Goal: Browse casually

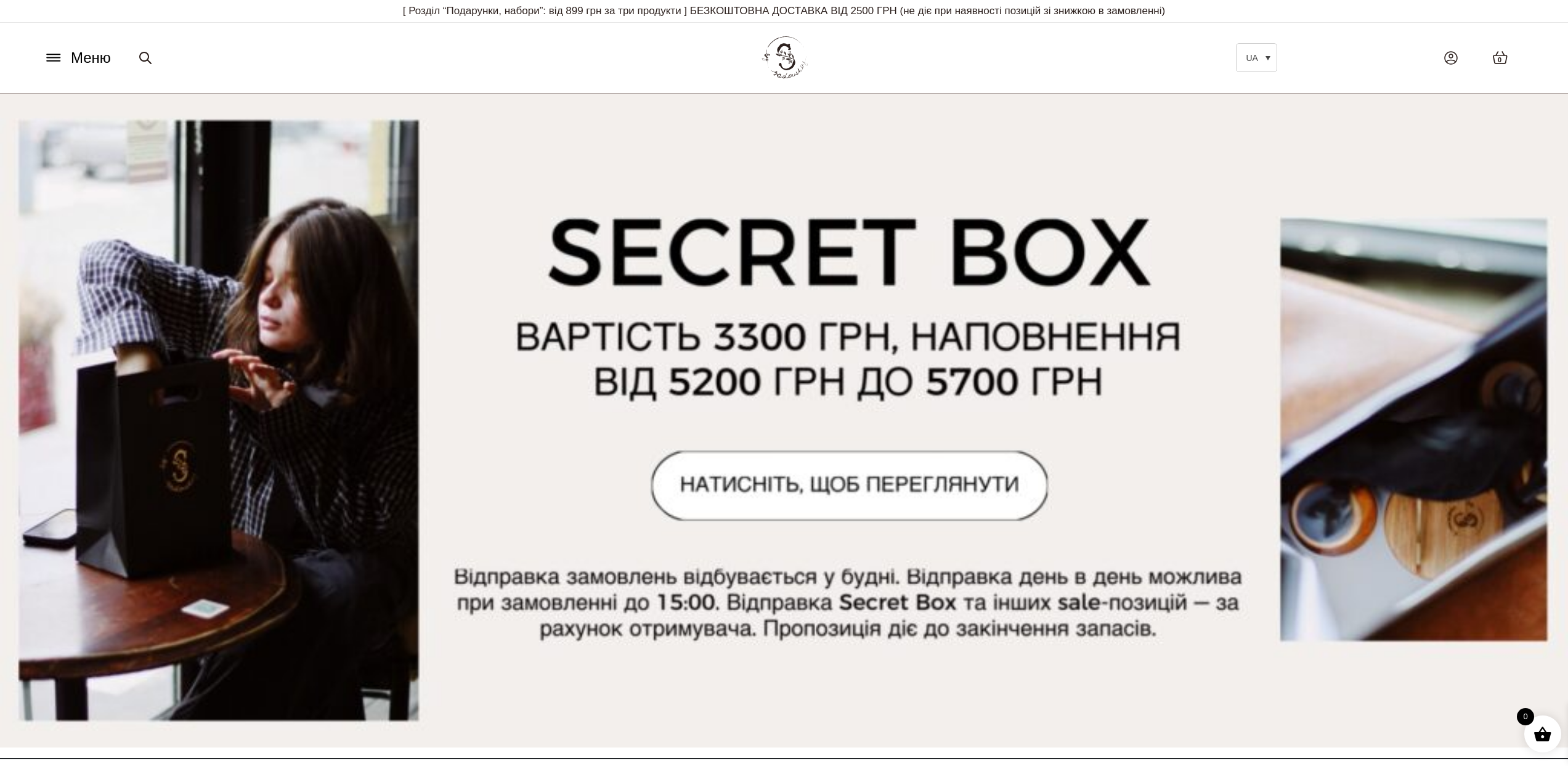
click at [806, 54] on img at bounding box center [784, 58] width 54 height 52
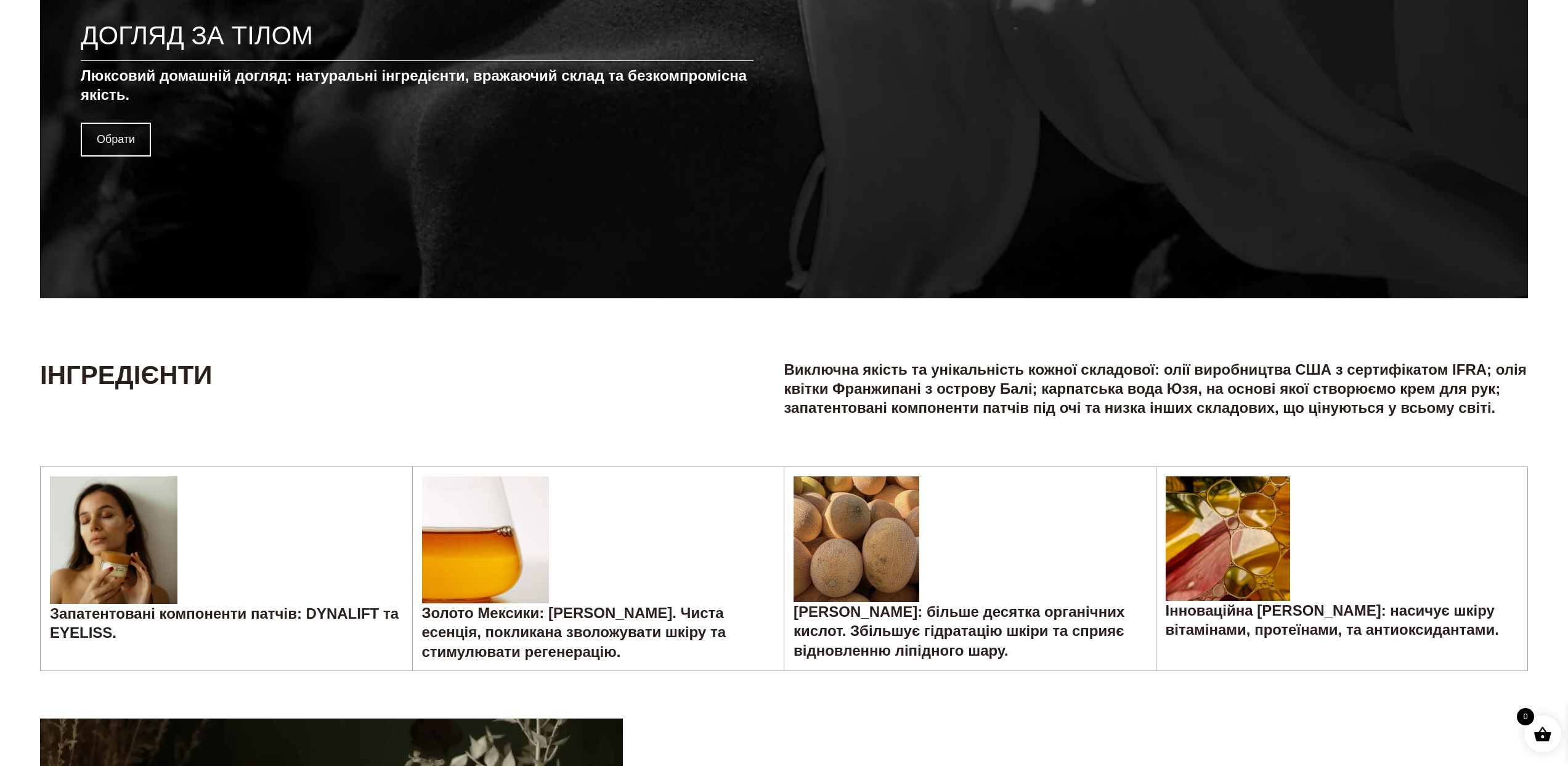
scroll to position [3065, 0]
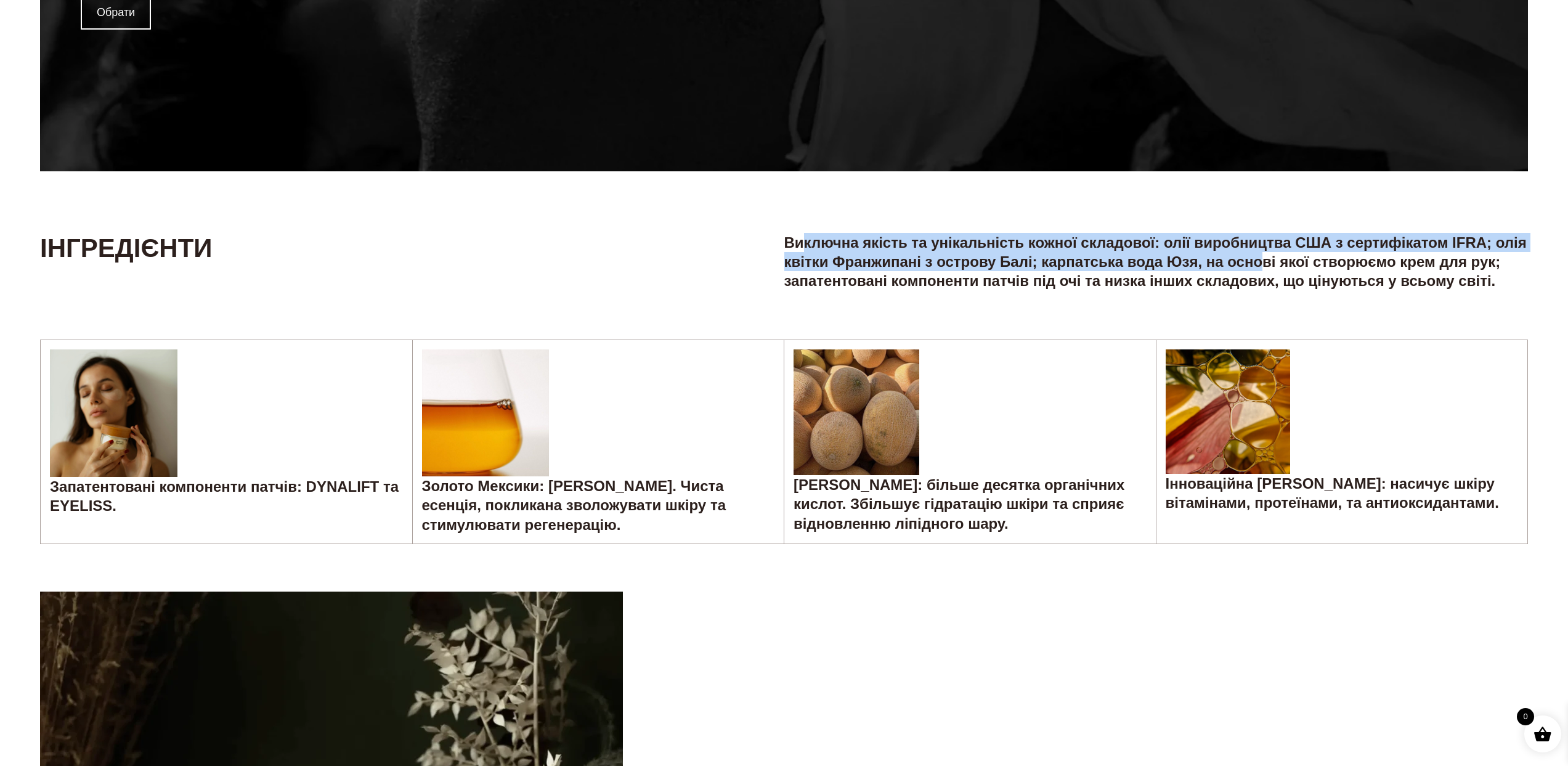
drag, startPoint x: 803, startPoint y: 234, endPoint x: 1311, endPoint y: 254, distance: 508.4
click at [1305, 254] on h5 "Виключна якість та унікальність кожної складової: олії виробництва США з сертиф…" at bounding box center [1156, 261] width 744 height 58
click at [1337, 252] on h5 "Виключна якість та унікальність кожної складової: олії виробництва США з сертиф…" at bounding box center [1156, 261] width 744 height 58
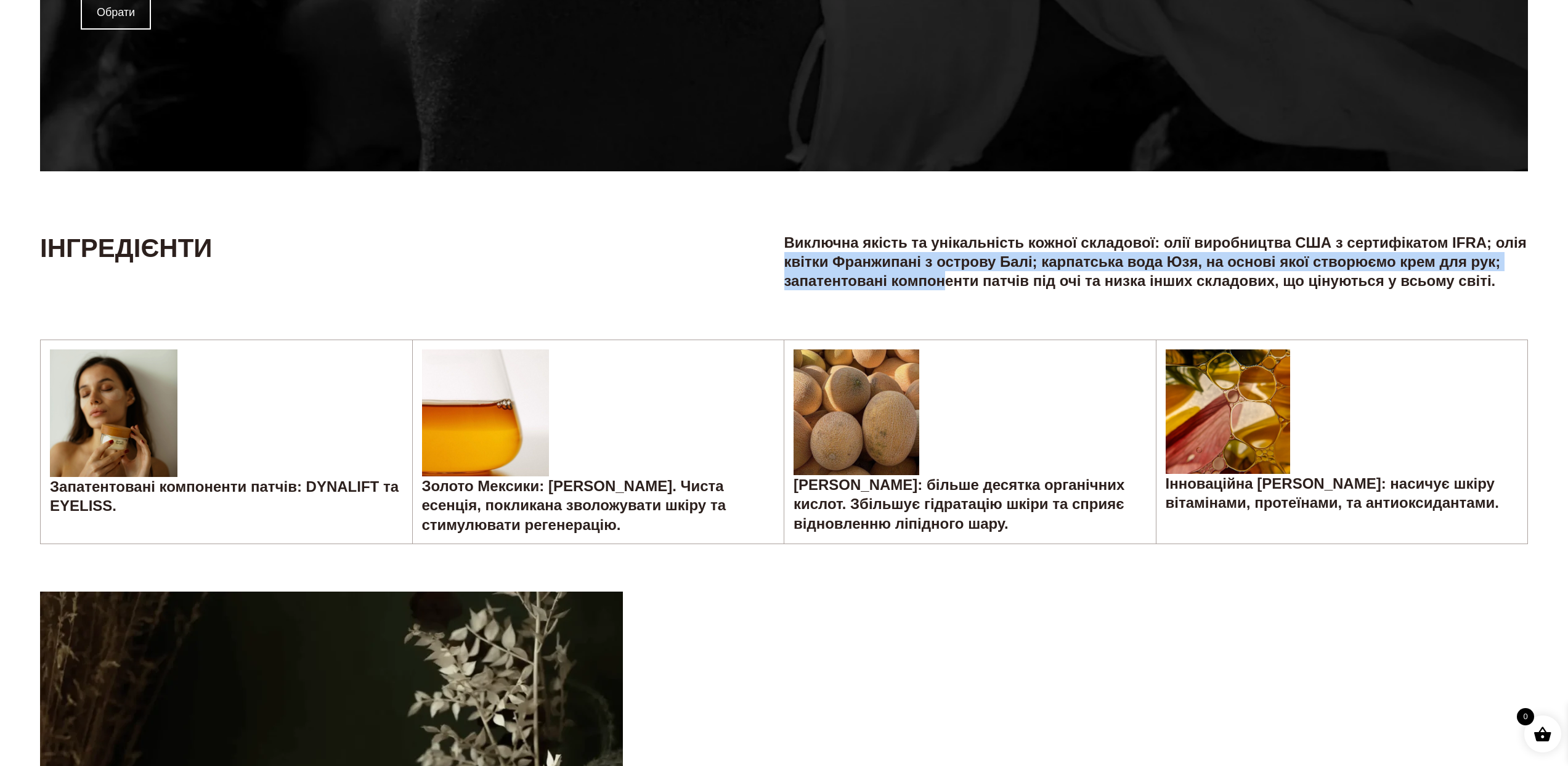
drag, startPoint x: 823, startPoint y: 260, endPoint x: 966, endPoint y: 271, distance: 143.4
click at [991, 272] on h5 "Виключна якість та унікальність кожної складової: олії виробництва США з сертиф…" at bounding box center [1156, 261] width 744 height 58
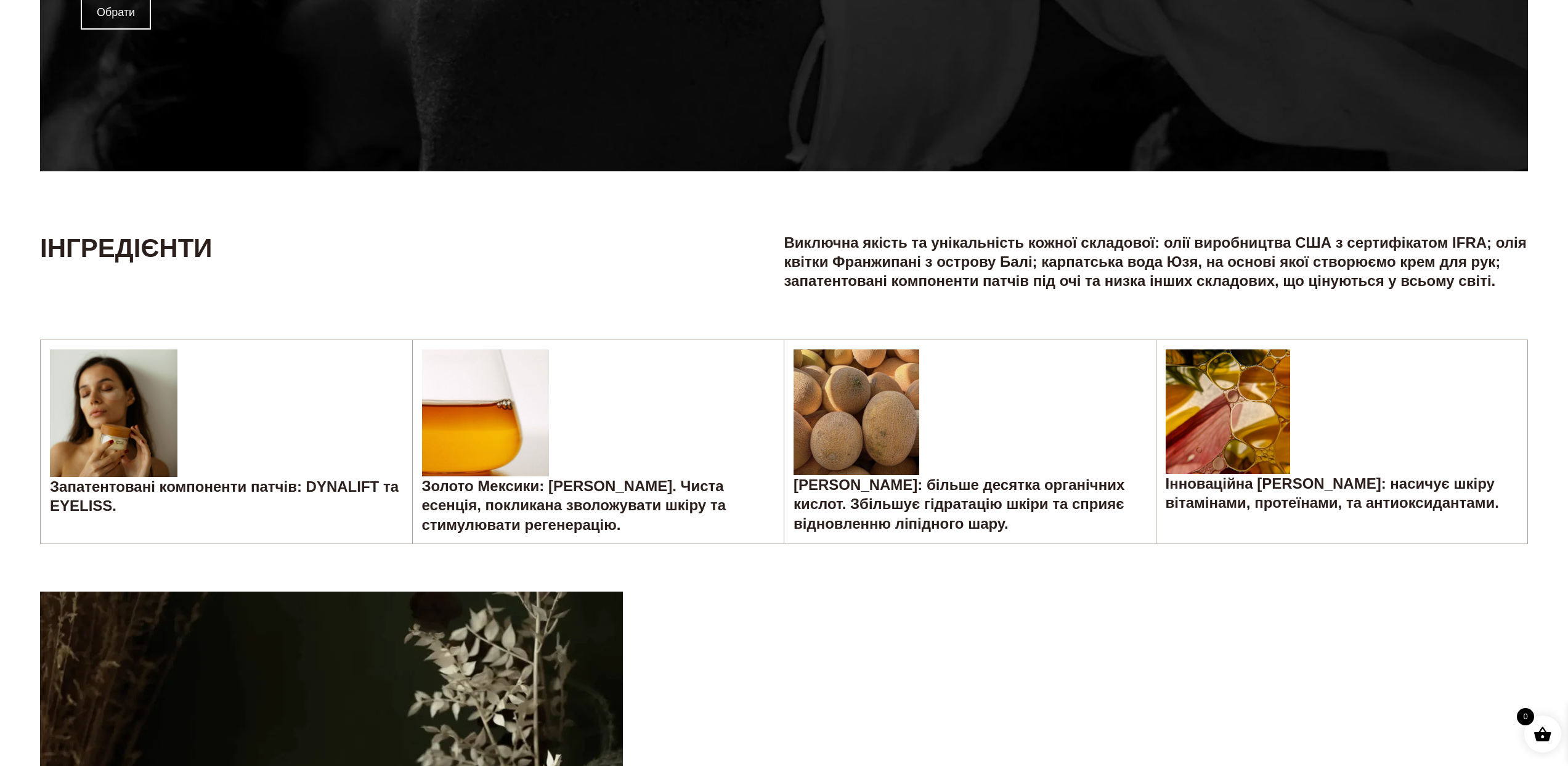
click at [693, 235] on h2 "Інгредієнти" at bounding box center [412, 248] width 744 height 31
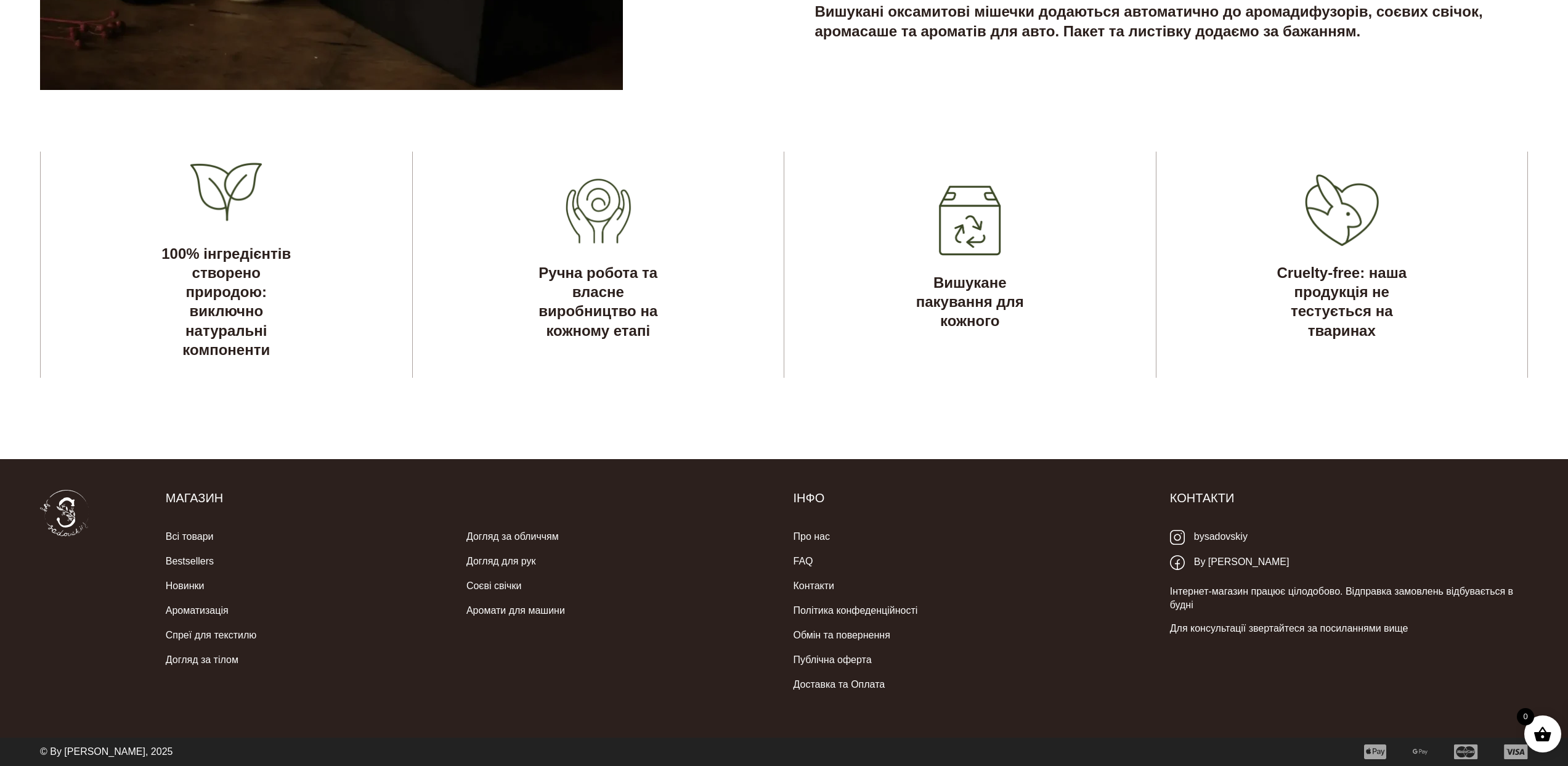
scroll to position [4217, 0]
drag, startPoint x: 71, startPoint y: 754, endPoint x: 137, endPoint y: 750, distance: 66.1
click at [111, 750] on p "© By [PERSON_NAME], 2025" at bounding box center [106, 752] width 132 height 14
drag, startPoint x: 316, startPoint y: 739, endPoint x: 481, endPoint y: 714, distance: 166.9
click at [316, 739] on div "© By [PERSON_NAME], 2025" at bounding box center [784, 751] width 1488 height 28
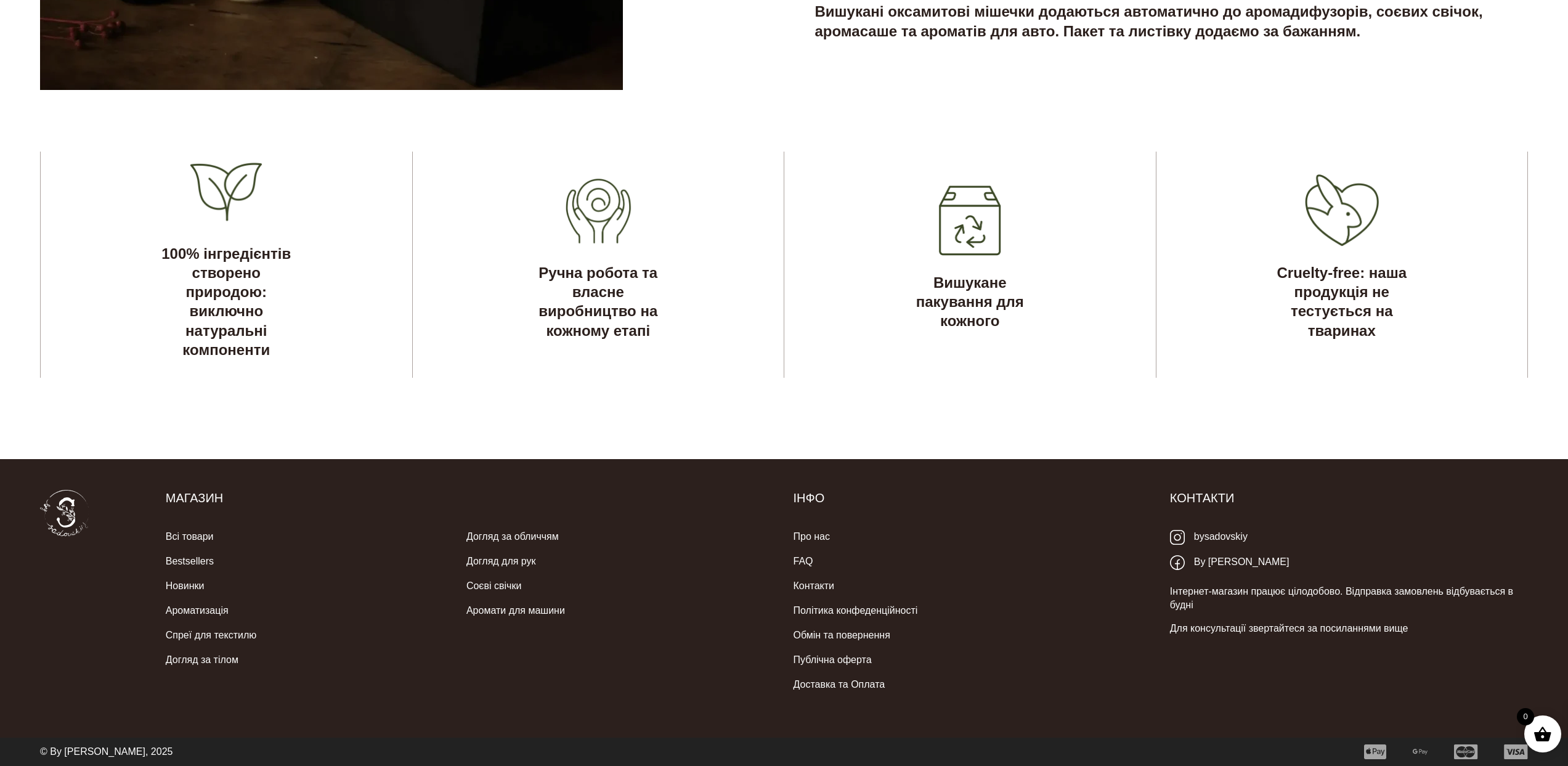
click at [83, 741] on div "© By [PERSON_NAME], 2025" at bounding box center [784, 751] width 1488 height 28
click at [69, 745] on p "© By [PERSON_NAME], 2025" at bounding box center [106, 752] width 132 height 14
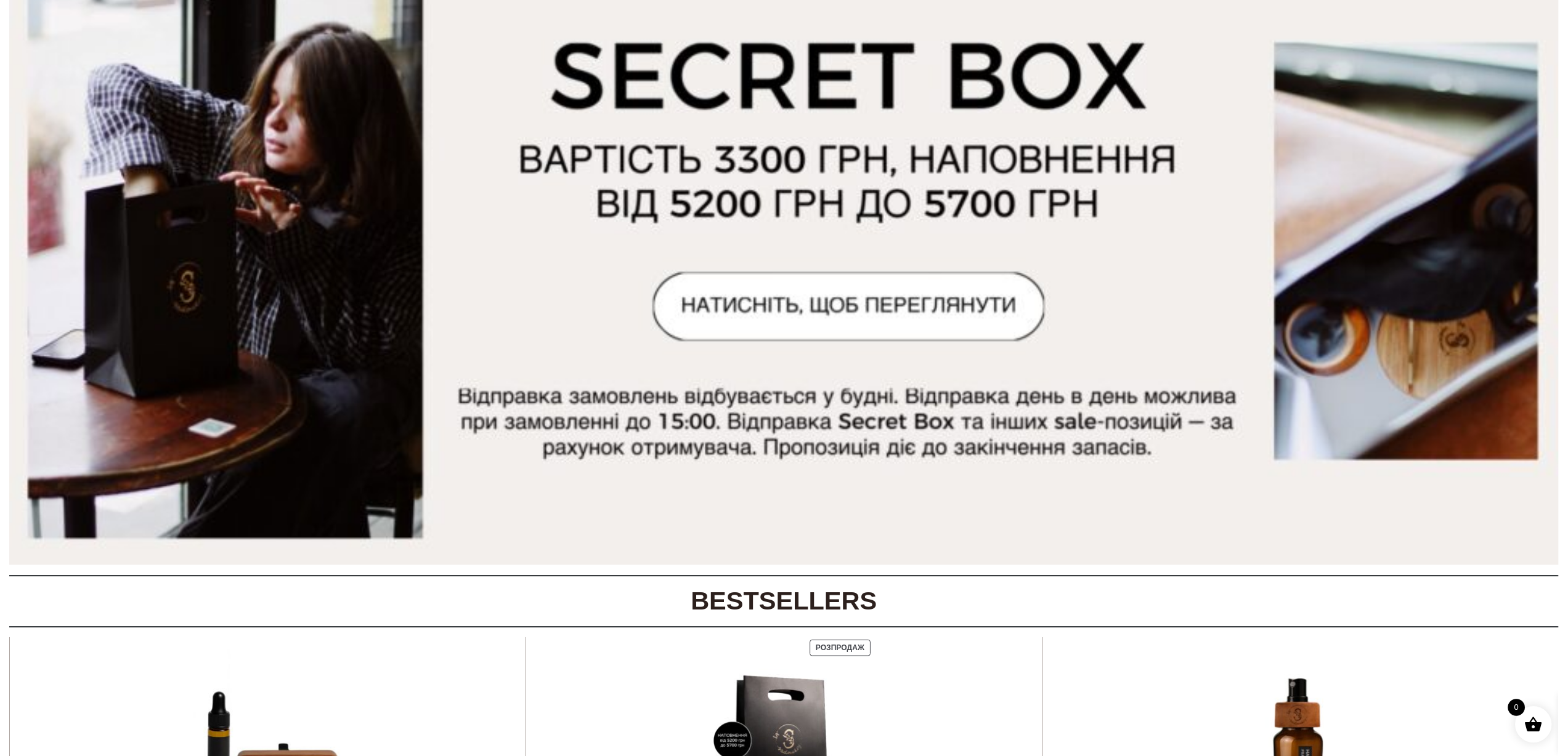
scroll to position [0, 0]
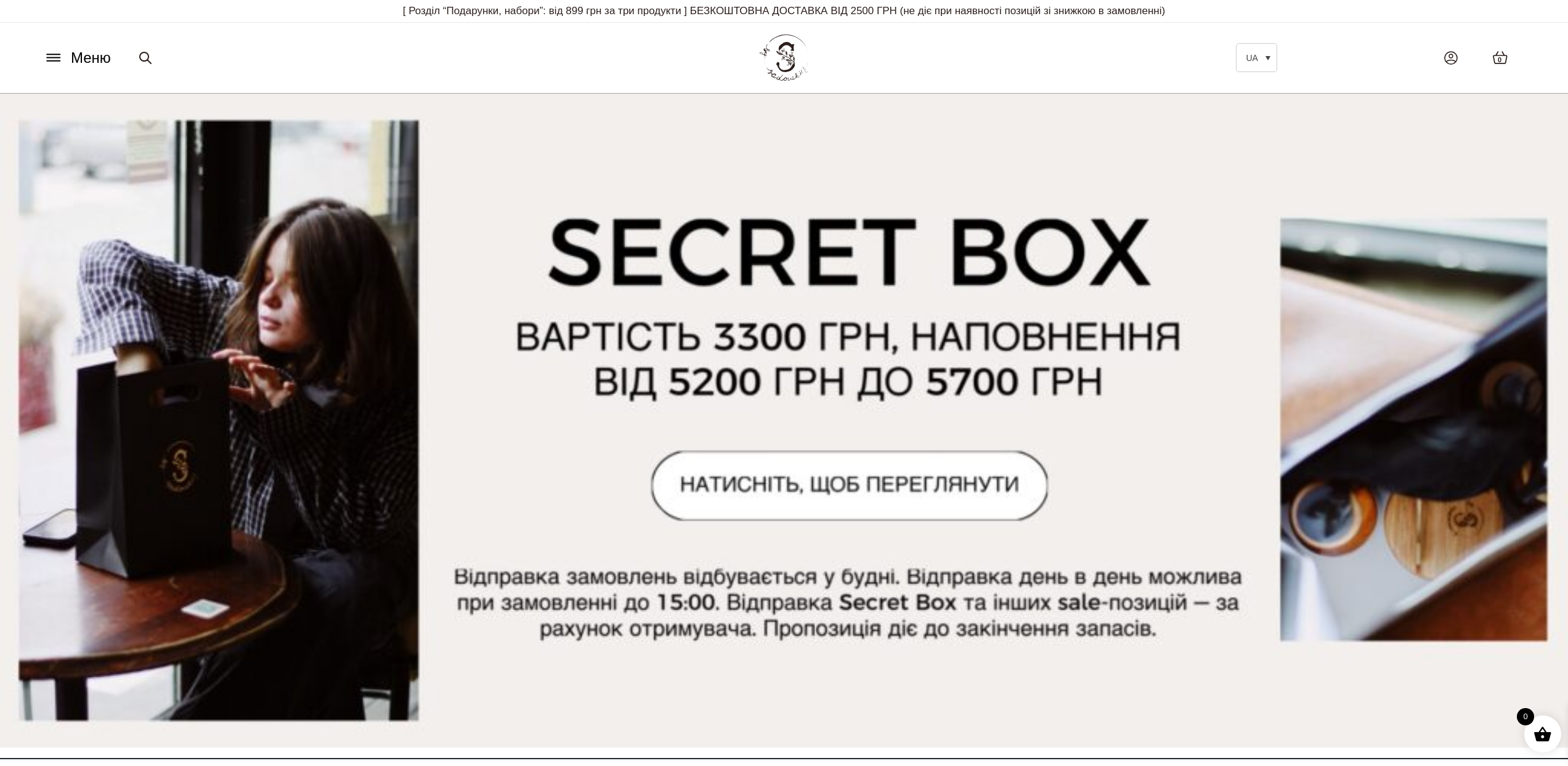
click at [65, 64] on button "Меню" at bounding box center [77, 58] width 74 height 23
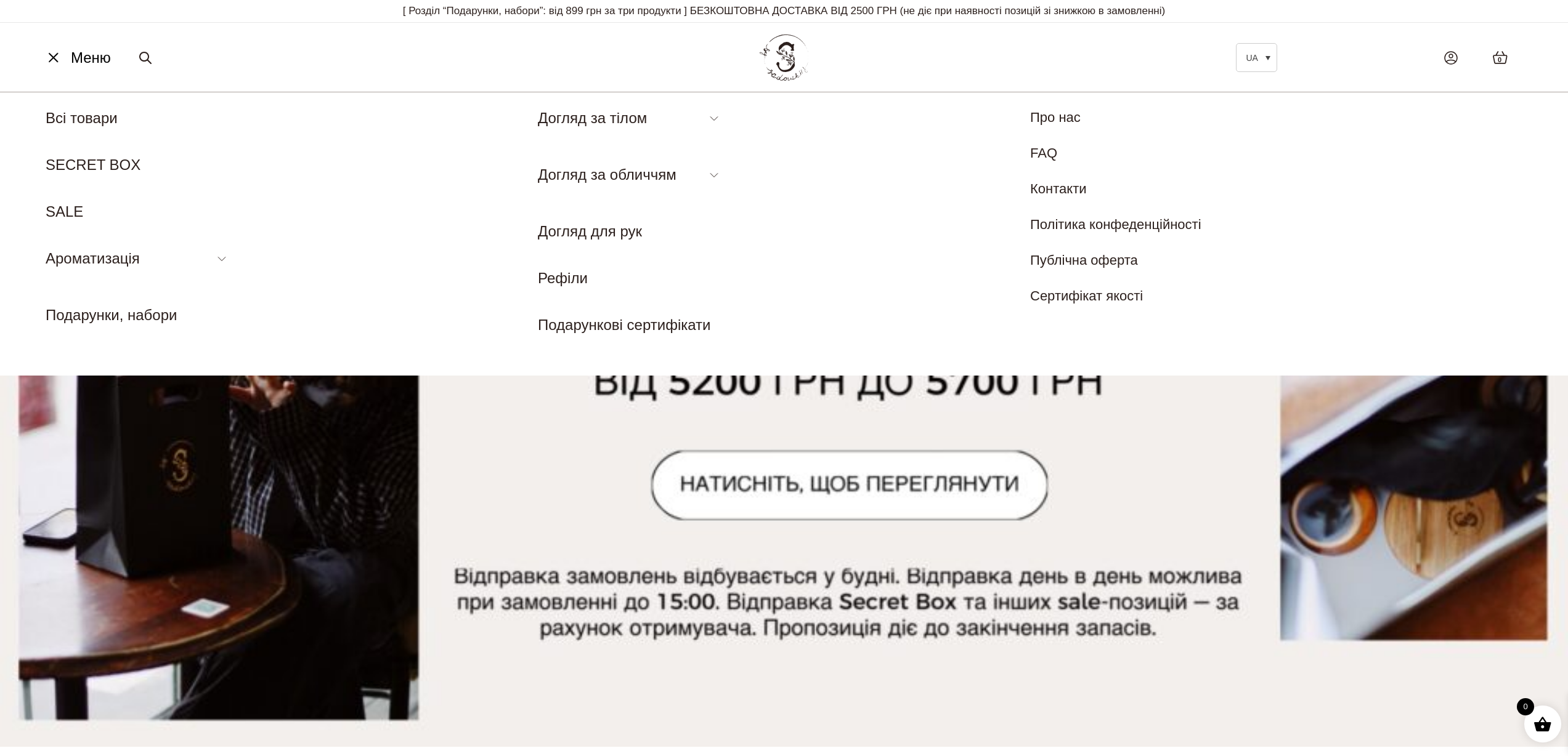
click at [1151, 453] on img at bounding box center [784, 420] width 1568 height 654
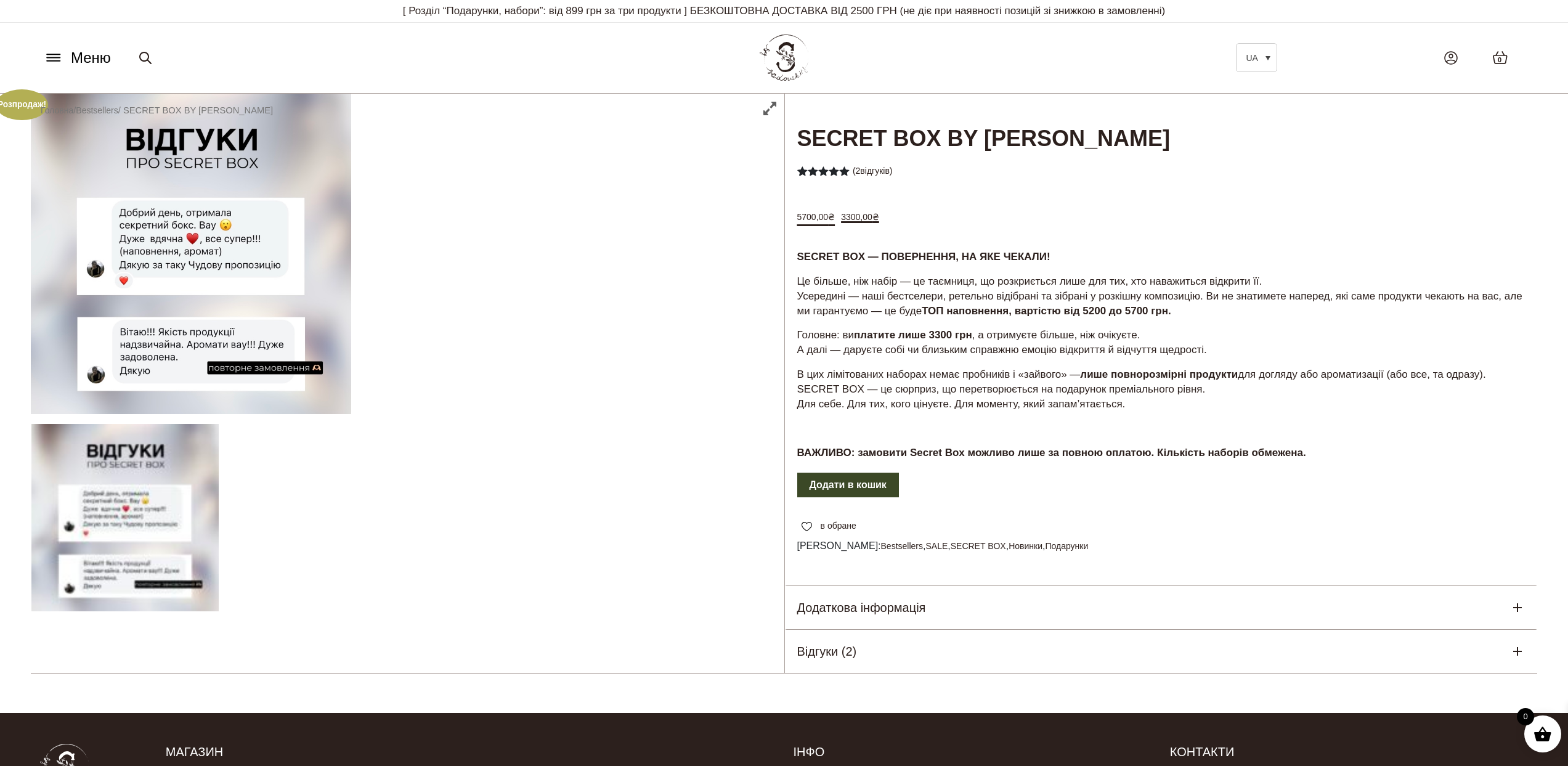
click at [329, 479] on div at bounding box center [407, 383] width 754 height 580
click at [790, 62] on img at bounding box center [784, 58] width 54 height 52
